Goal: Task Accomplishment & Management: Complete application form

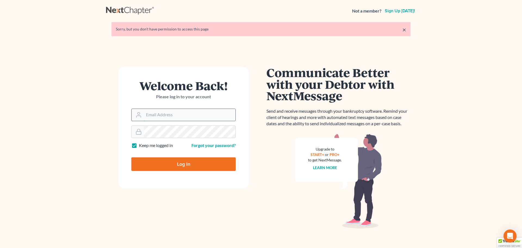
click at [201, 116] on input "Email Address" at bounding box center [190, 115] width 92 height 12
type input "[EMAIL_ADDRESS][DOMAIN_NAME]"
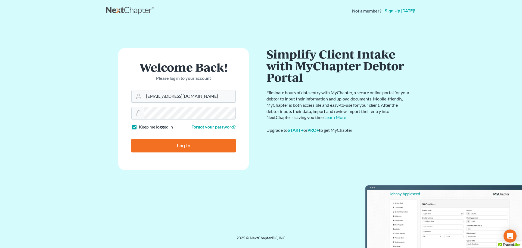
click at [198, 146] on input "Log In" at bounding box center [183, 146] width 104 height 14
type input "Thinking..."
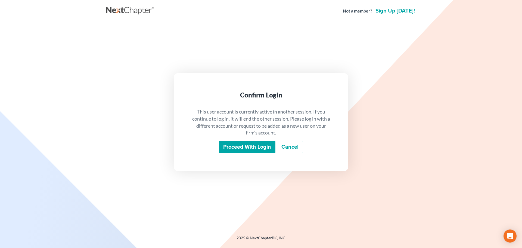
click at [225, 144] on input "Proceed with login" at bounding box center [247, 147] width 57 height 13
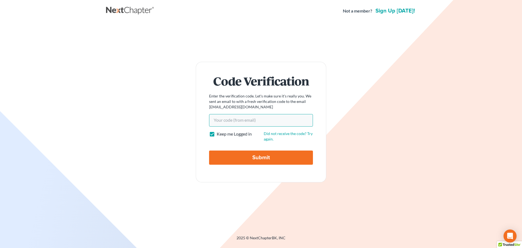
click at [228, 120] on input "Your code(from email)" at bounding box center [261, 120] width 104 height 13
paste input "3b2860"
type input "3b2860"
click at [235, 157] on input "Submit" at bounding box center [261, 157] width 104 height 14
type input "Thinking..."
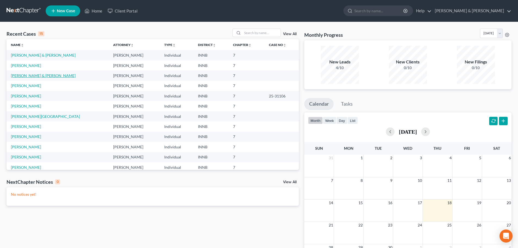
click at [17, 77] on link "[PERSON_NAME] & [PERSON_NAME]" at bounding box center [43, 75] width 65 height 5
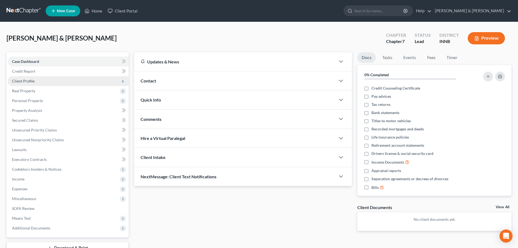
click at [31, 82] on span "Client Profile" at bounding box center [23, 81] width 23 height 5
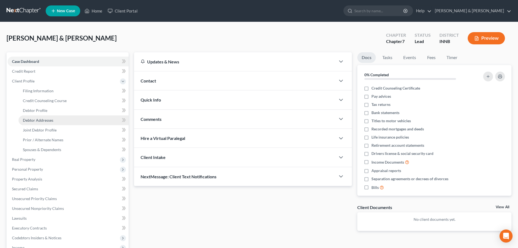
click at [35, 122] on link "Debtor Addresses" at bounding box center [73, 120] width 110 height 10
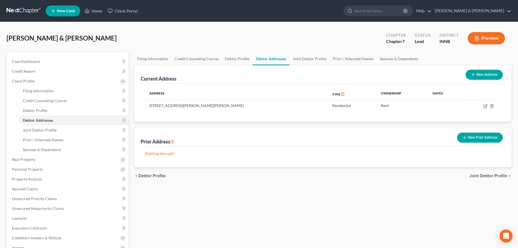
click at [466, 138] on icon "button" at bounding box center [465, 137] width 4 height 4
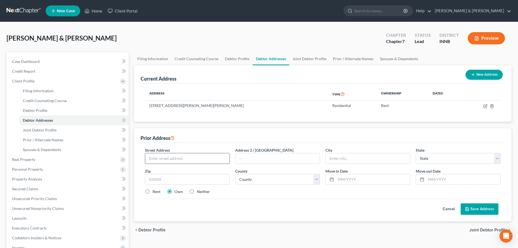
click at [175, 160] on input "text" at bounding box center [187, 158] width 84 height 10
type input "28870 [PERSON_NAME] Dr"
click at [182, 180] on input "text" at bounding box center [187, 179] width 85 height 11
type input "46514"
type input "Elkhart"
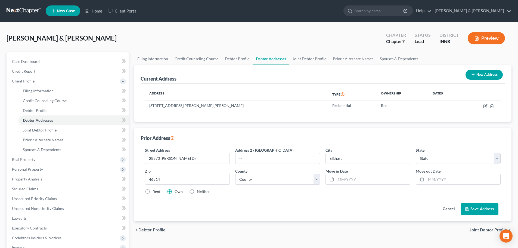
select select "15"
click at [153, 191] on label "Rent" at bounding box center [157, 191] width 8 height 5
click at [155, 191] on input "Rent" at bounding box center [157, 191] width 4 height 4
radio input "true"
click at [264, 181] on select "County [GEOGRAPHIC_DATA] [GEOGRAPHIC_DATA] [GEOGRAPHIC_DATA] [GEOGRAPHIC_DATA] …" at bounding box center [277, 179] width 85 height 11
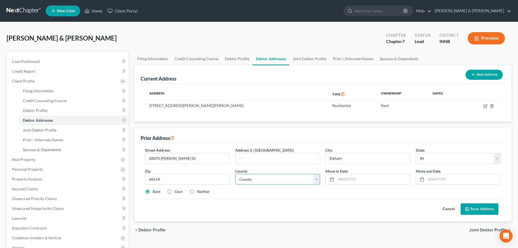
select select "19"
click at [263, 181] on select "County [GEOGRAPHIC_DATA] [GEOGRAPHIC_DATA] [GEOGRAPHIC_DATA] [GEOGRAPHIC_DATA] …" at bounding box center [277, 179] width 85 height 11
click at [346, 179] on input "text" at bounding box center [373, 179] width 74 height 10
click at [432, 181] on input "text" at bounding box center [463, 179] width 74 height 10
type input "08/2025"
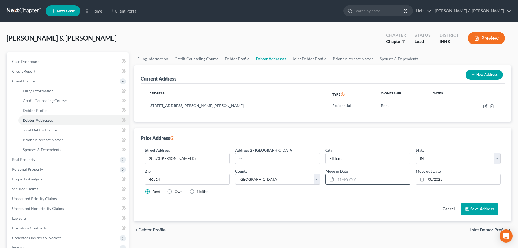
click at [387, 176] on input "text" at bounding box center [373, 179] width 74 height 10
type input "08/2024"
click at [473, 205] on button "Save Address" at bounding box center [480, 208] width 38 height 11
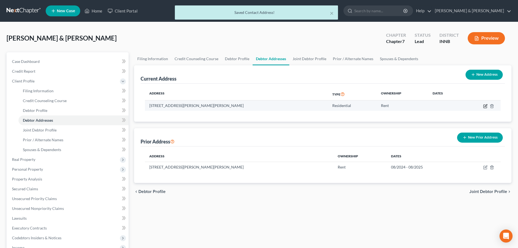
click at [485, 107] on icon "button" at bounding box center [485, 106] width 4 height 4
select select "15"
select select "19"
select select "0"
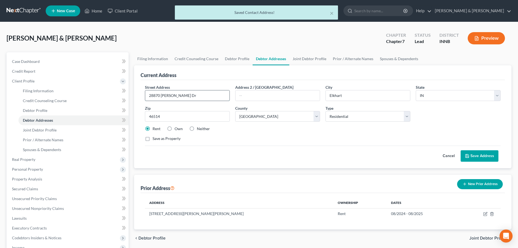
click at [181, 96] on input "28870 [PERSON_NAME] Dr" at bounding box center [187, 95] width 84 height 10
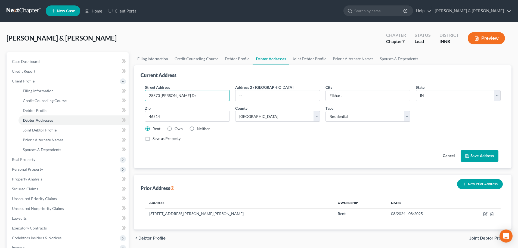
drag, startPoint x: 181, startPoint y: 96, endPoint x: 130, endPoint y: 98, distance: 50.6
click at [130, 98] on div "Petition Navigation Case Dashboard Payments Invoices Payments Payments Credit R…" at bounding box center [259, 194] width 511 height 285
type input "[STREET_ADDRESS]"
type input "46516"
click at [481, 159] on button "Save Address" at bounding box center [480, 155] width 38 height 11
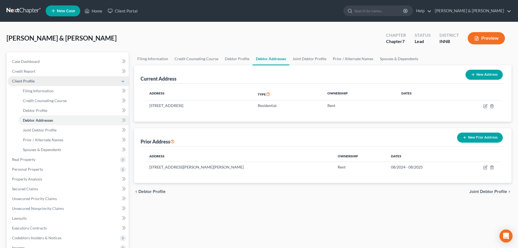
click at [34, 82] on span "Client Profile" at bounding box center [68, 81] width 121 height 10
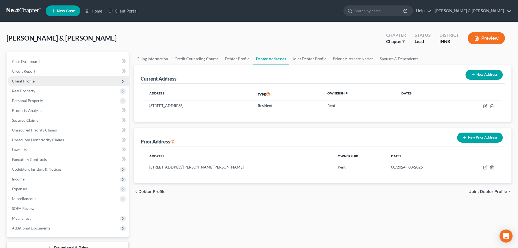
click at [34, 82] on span "Client Profile" at bounding box center [68, 81] width 121 height 10
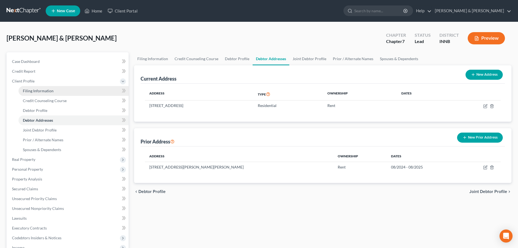
click at [33, 89] on span "Filing Information" at bounding box center [38, 90] width 31 height 5
select select "1"
select select "0"
select select "27"
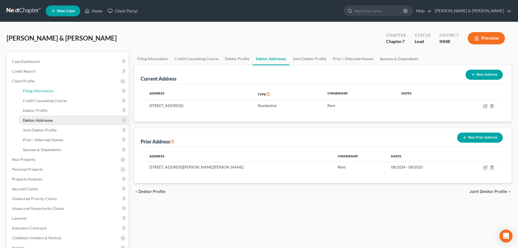
select select "0"
select select "15"
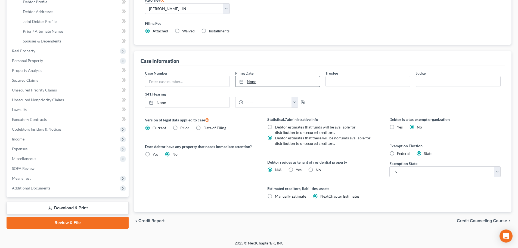
scroll to position [111, 0]
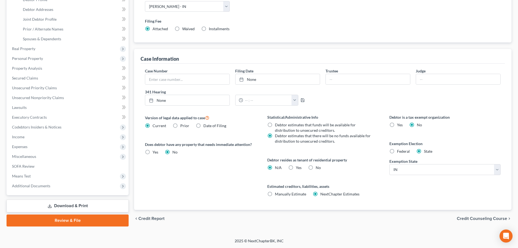
click at [296, 167] on label "Yes Yes" at bounding box center [299, 167] width 6 height 5
click at [298, 167] on input "Yes Yes" at bounding box center [300, 167] width 4 height 4
radio input "true"
radio input "false"
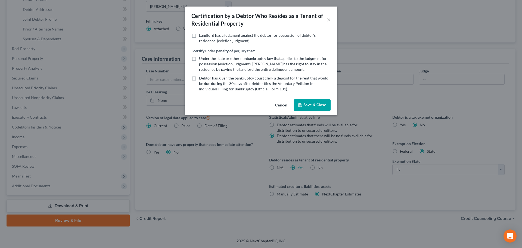
click at [305, 103] on button "Save & Close" at bounding box center [312, 104] width 37 height 11
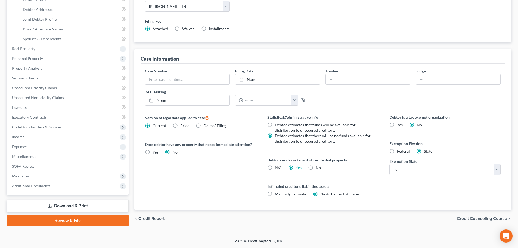
click at [481, 215] on div "chevron_left Credit Report Credit Counseling Course chevron_right" at bounding box center [323, 218] width 378 height 17
click at [480, 218] on span "Credit Counseling Course" at bounding box center [482, 218] width 50 height 4
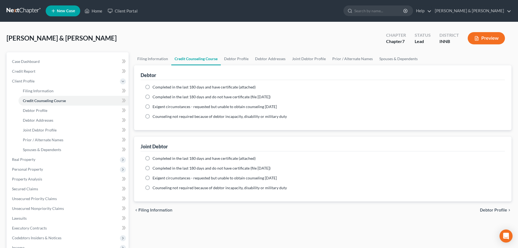
click at [153, 87] on label "Completed in the last 180 days and have certificate (attached)" at bounding box center [204, 86] width 103 height 5
click at [155, 87] on input "Completed in the last 180 days and have certificate (attached)" at bounding box center [157, 86] width 4 height 4
radio input "true"
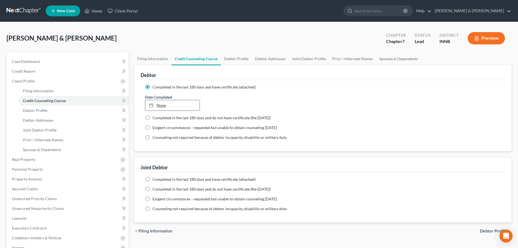
type input "[DATE]"
click at [162, 105] on link "[DATE]" at bounding box center [172, 105] width 54 height 10
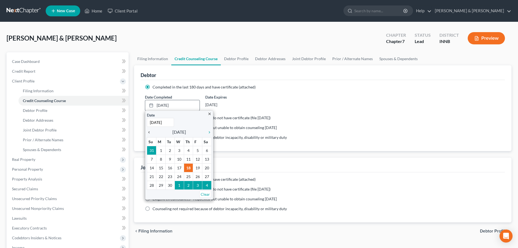
click at [151, 133] on icon "chevron_left" at bounding box center [150, 132] width 7 height 4
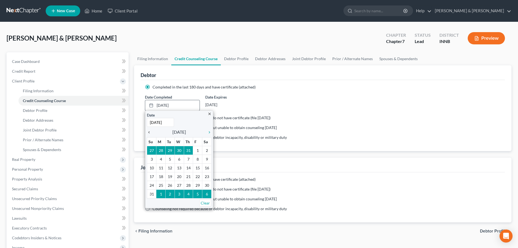
click at [151, 133] on icon "chevron_left" at bounding box center [150, 132] width 7 height 4
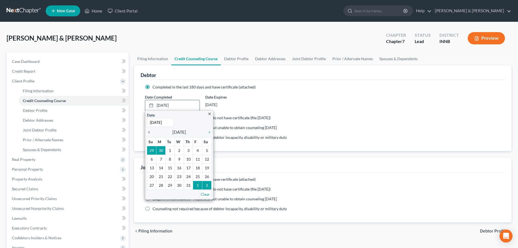
click at [151, 133] on icon "chevron_left" at bounding box center [150, 132] width 7 height 4
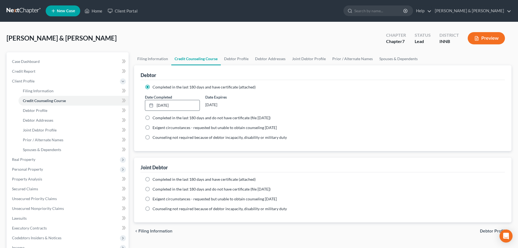
click at [153, 180] on label "Completed in the last 180 days and have certificate (attached)" at bounding box center [204, 179] width 103 height 5
click at [155, 180] on input "Completed in the last 180 days and have certificate (attached)" at bounding box center [157, 179] width 4 height 4
radio input "true"
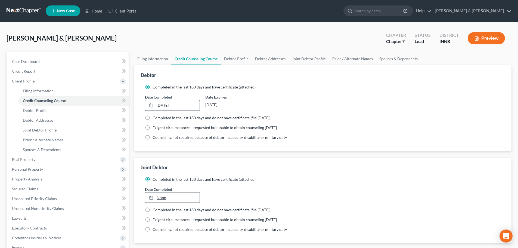
type input "[DATE]"
click at [157, 200] on link "None" at bounding box center [172, 197] width 54 height 10
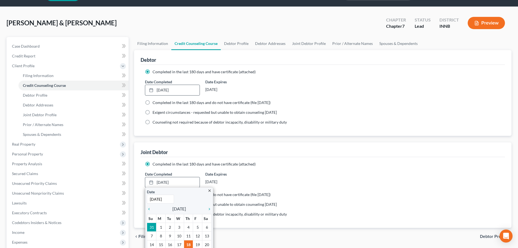
scroll to position [27, 0]
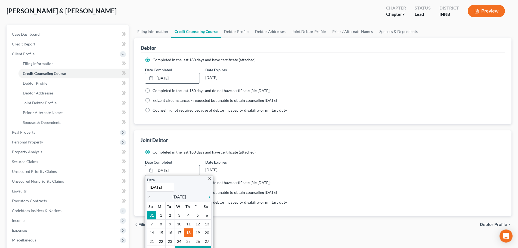
click at [149, 197] on icon "chevron_left" at bounding box center [150, 197] width 7 height 4
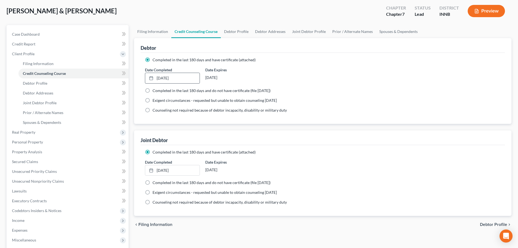
click at [485, 224] on span "Debtor Profile" at bounding box center [493, 224] width 27 height 4
select select "1"
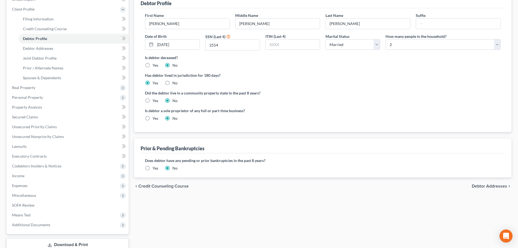
scroll to position [82, 0]
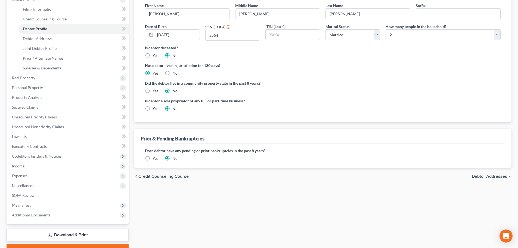
click at [505, 175] on span "Debtor Addresses" at bounding box center [489, 176] width 35 height 4
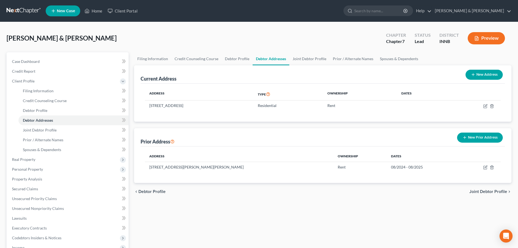
click at [486, 138] on button "New Prior Address" at bounding box center [480, 137] width 46 height 10
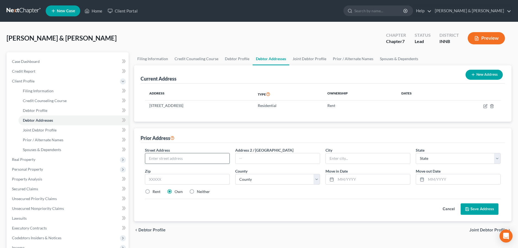
click at [161, 158] on input "text" at bounding box center [187, 158] width 84 height 10
type input "[STREET_ADDRESS]"
type input "46516"
type input "Elkhart"
select select "15"
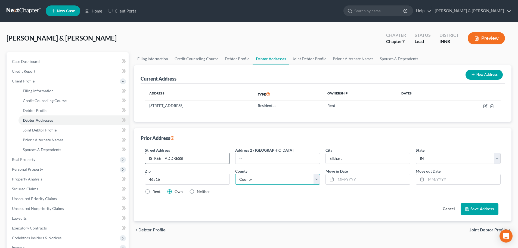
select select "19"
type input "08/2022"
type input "08/2024"
click at [471, 208] on button "Save Address" at bounding box center [480, 208] width 38 height 11
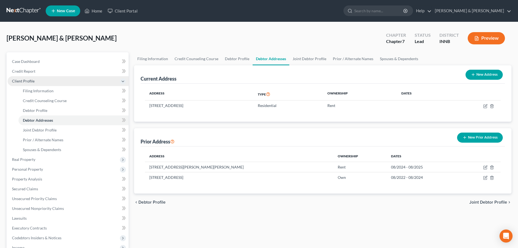
click at [32, 84] on span "Client Profile" at bounding box center [68, 81] width 121 height 10
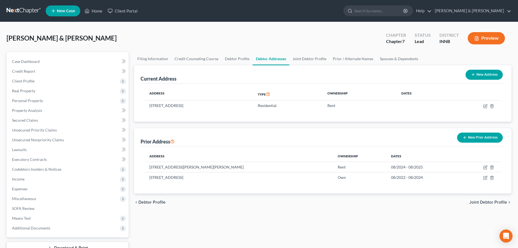
scroll to position [27, 0]
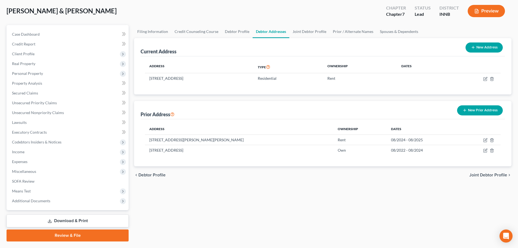
click at [95, 219] on link "Download & Print" at bounding box center [68, 220] width 122 height 13
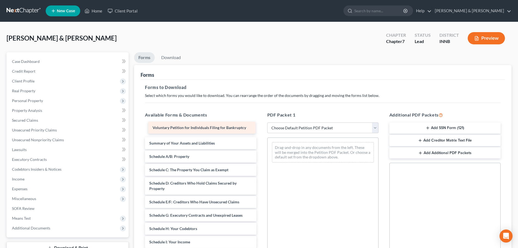
drag, startPoint x: 201, startPoint y: 127, endPoint x: 205, endPoint y: 125, distance: 3.9
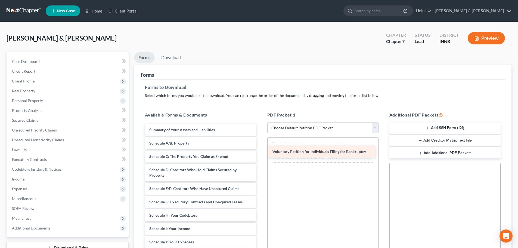
drag, startPoint x: 203, startPoint y: 128, endPoint x: 326, endPoint y: 150, distance: 125.1
click at [261, 150] on div "Voluntary Petition for Individuals Filing for Bankruptcy Voluntary Petition for…" at bounding box center [201, 247] width 120 height 247
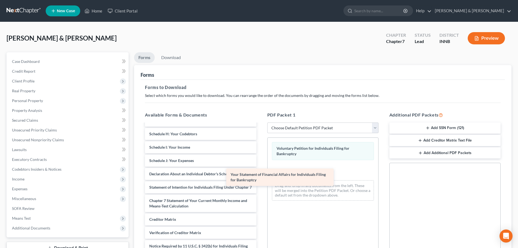
scroll to position [87, 0]
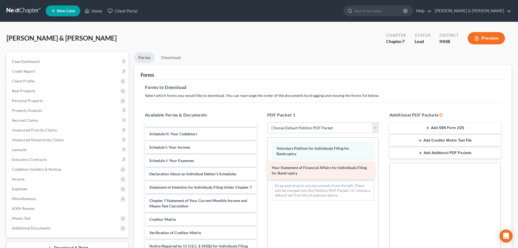
drag, startPoint x: 186, startPoint y: 165, endPoint x: 308, endPoint y: 169, distance: 122.5
click at [261, 169] on div "Your Statement of Financial Affairs for Individuals Filing for Bankruptcy Summa…" at bounding box center [201, 156] width 120 height 228
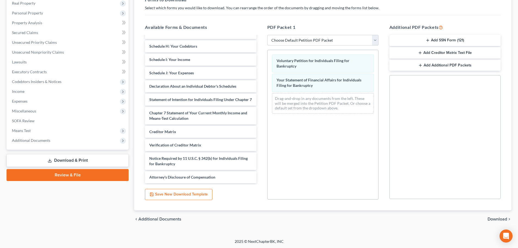
scroll to position [88, 0]
click at [491, 217] on span "Download" at bounding box center [498, 218] width 20 height 4
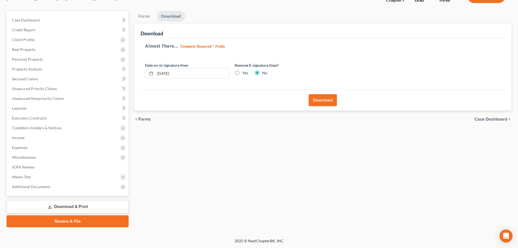
scroll to position [41, 0]
click at [322, 103] on button "Download" at bounding box center [323, 100] width 28 height 12
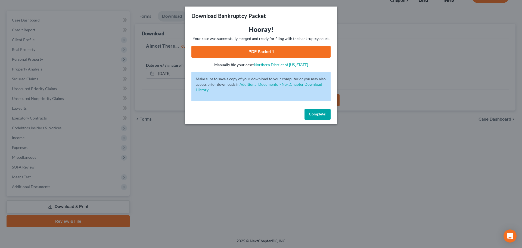
click at [274, 49] on link "PDF Packet 1" at bounding box center [260, 52] width 139 height 12
click at [315, 114] on span "Complete!" at bounding box center [317, 114] width 17 height 5
